Goal: Information Seeking & Learning: Learn about a topic

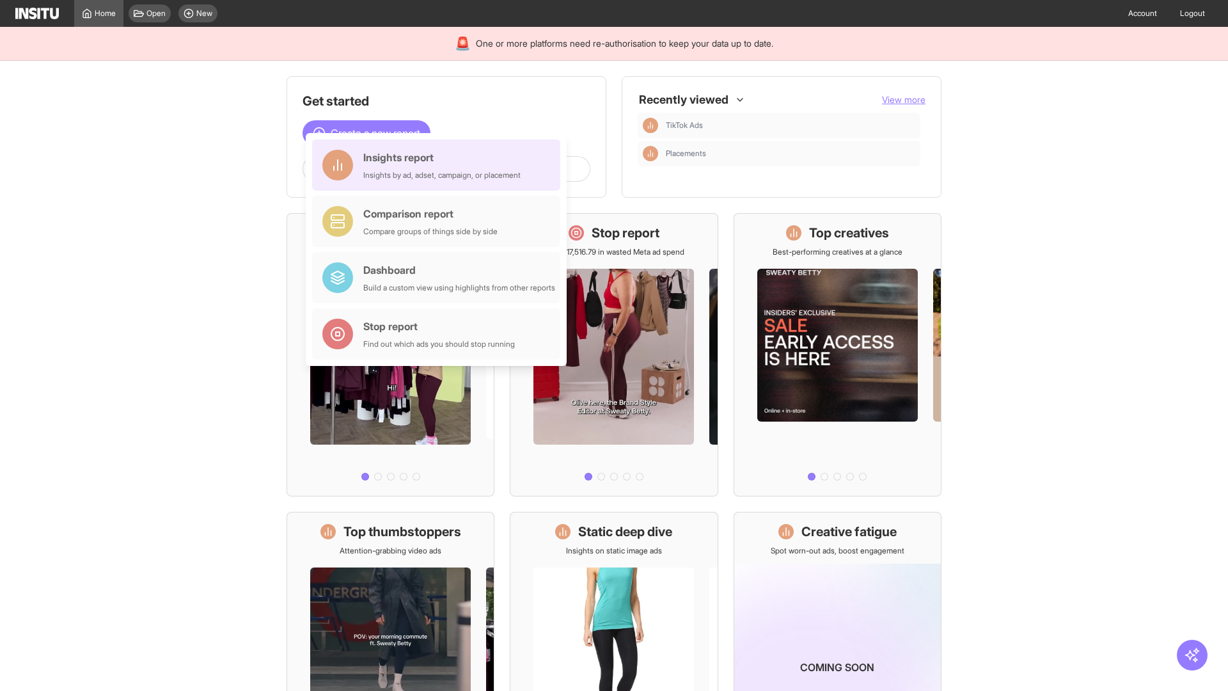
click at [439, 165] on div "Insights report Insights by ad, adset, campaign, or placement" at bounding box center [441, 165] width 157 height 31
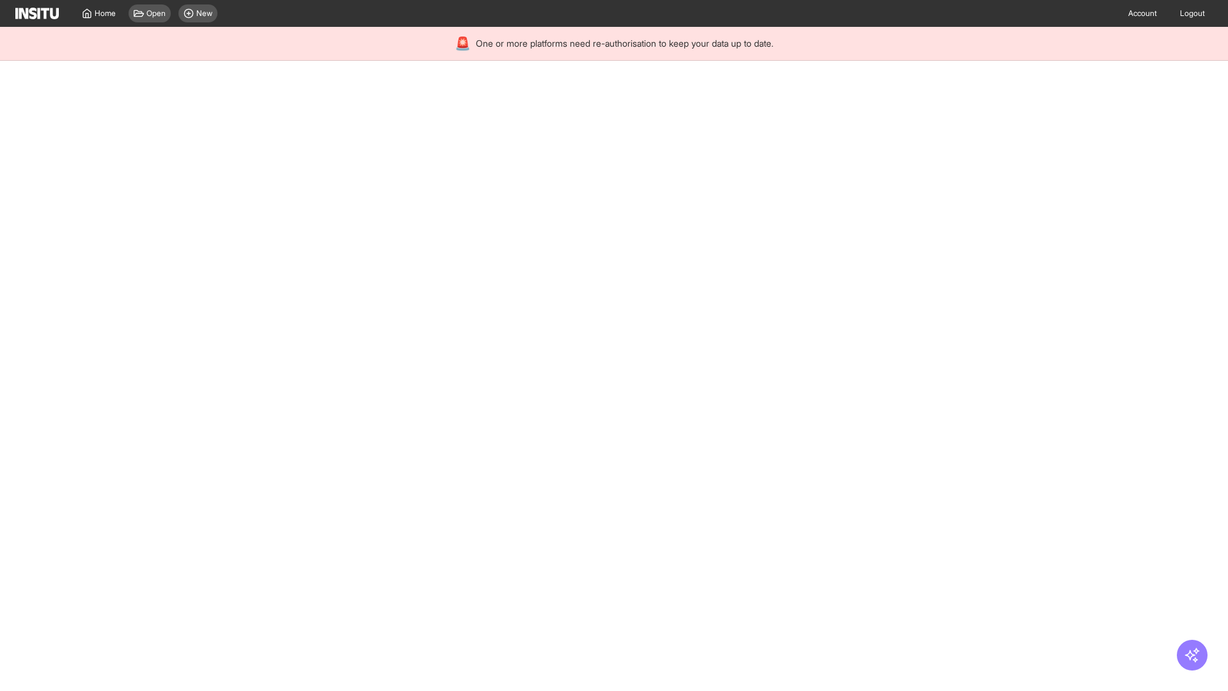
select select "**"
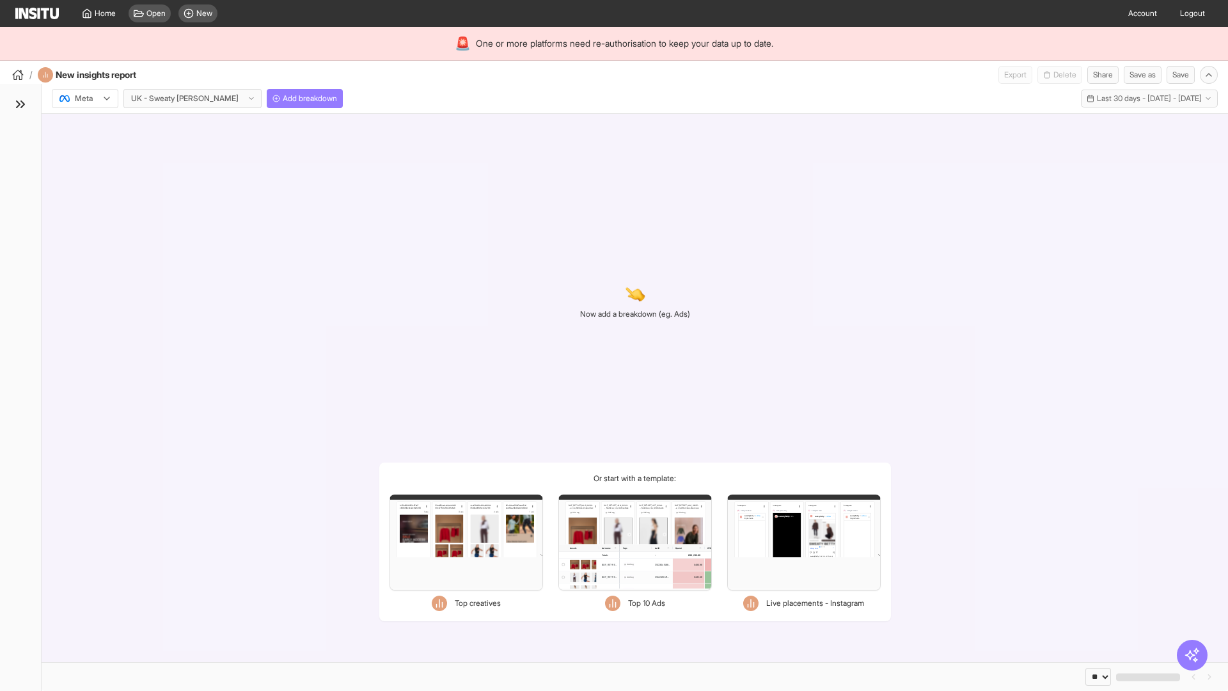
click at [85, 98] on div at bounding box center [76, 98] width 36 height 13
click at [88, 148] on span "TikTok" at bounding box center [86, 148] width 22 height 12
